Goal: Use online tool/utility: Use online tool/utility

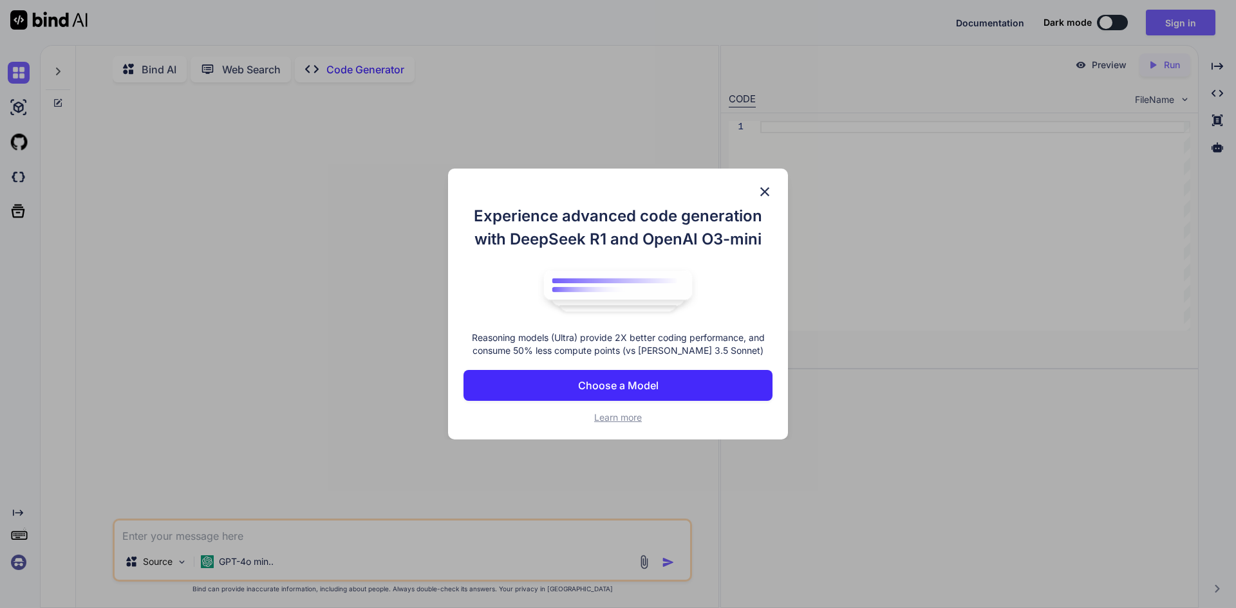
click at [769, 198] on img at bounding box center [764, 191] width 15 height 15
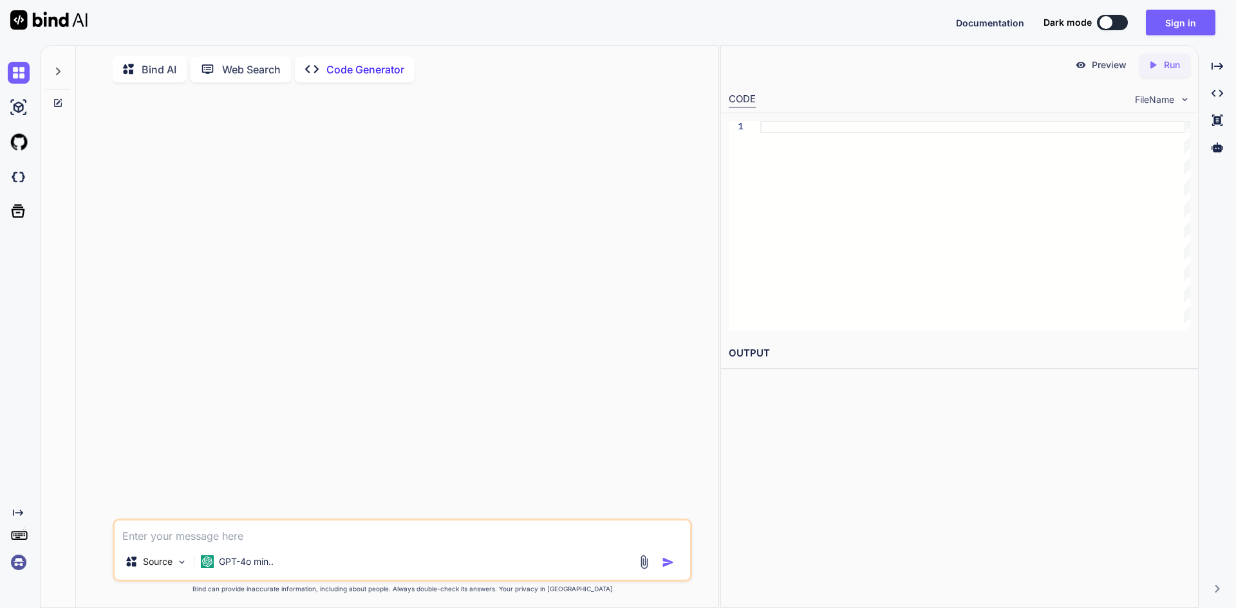
type textarea "x"
click at [796, 169] on div at bounding box center [975, 226] width 430 height 210
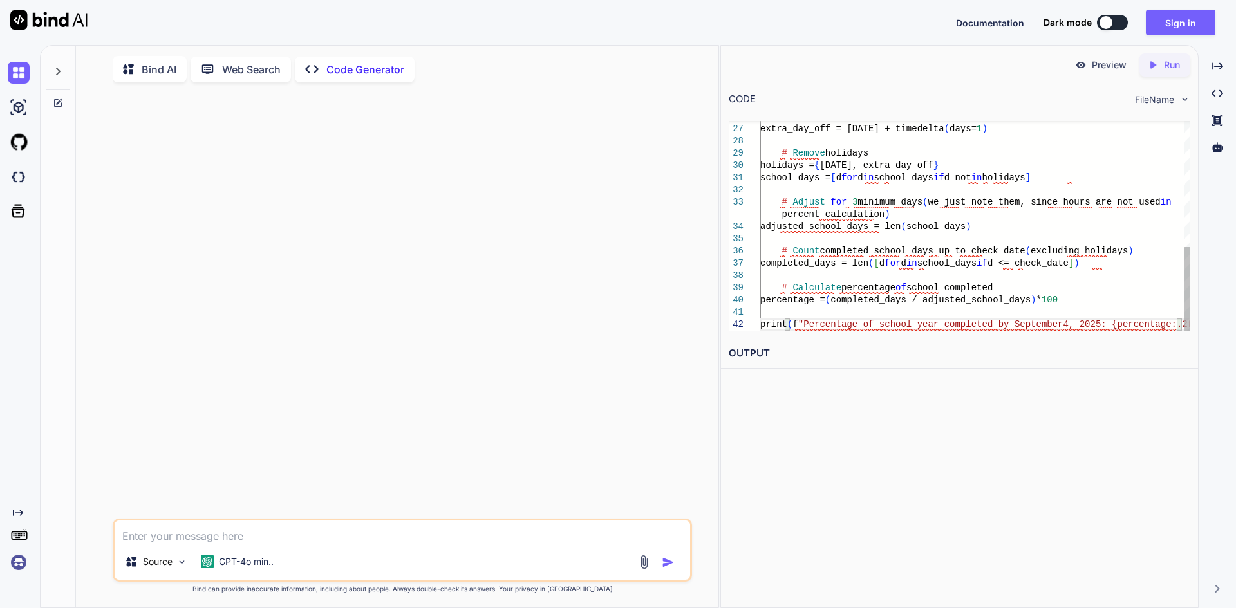
click at [962, 319] on div "[DATE] = datetime ( 2025 , 11 , 11 ) extra_day_off = [DATE] + timedelta ( days=…" at bounding box center [975, 68] width 430 height 526
type textarea "school_days = [d for d in school_days if d not in holidays] # Adjust for 3 mini…"
click at [962, 280] on div "[DATE] = datetime ( 2025 , 11 , 11 ) extra_day_off = [DATE] + timedelta ( days=…" at bounding box center [975, 68] width 430 height 526
click at [1178, 64] on p "Run" at bounding box center [1172, 65] width 16 height 13
